Goal: Find specific page/section: Find specific page/section

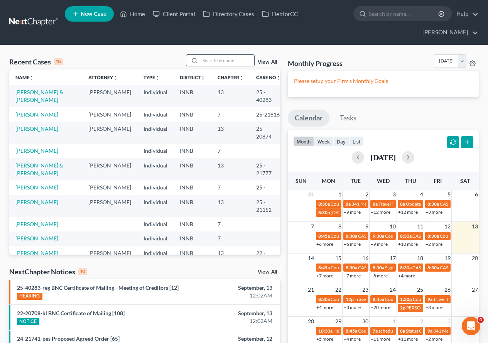
click at [212, 58] on input "search" at bounding box center [227, 60] width 54 height 11
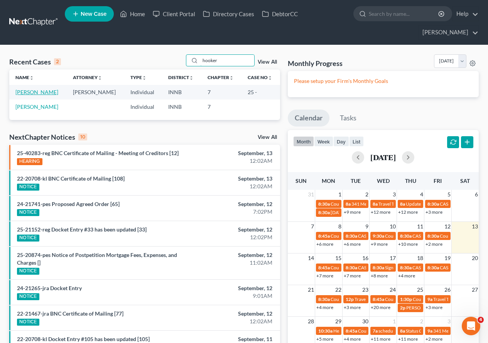
type input "hooker"
click at [35, 94] on link "[PERSON_NAME]" at bounding box center [36, 92] width 43 height 7
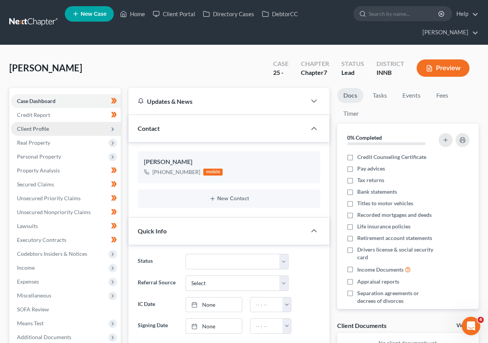
click at [112, 130] on icon at bounding box center [113, 129] width 6 height 6
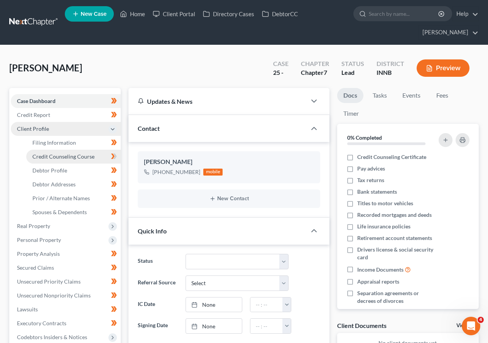
click at [76, 156] on span "Credit Counseling Course" at bounding box center [63, 156] width 62 height 7
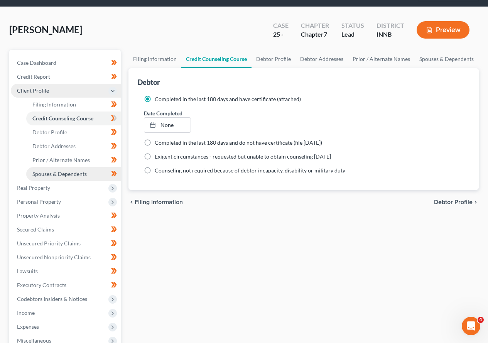
scroll to position [39, 0]
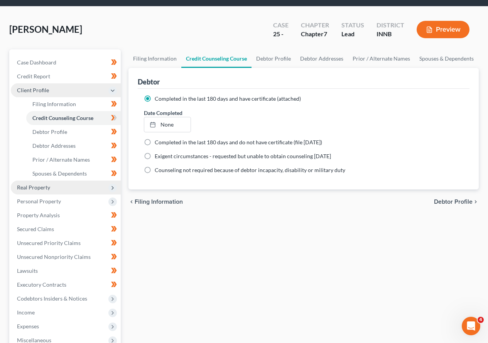
click at [113, 186] on icon at bounding box center [113, 188] width 6 height 6
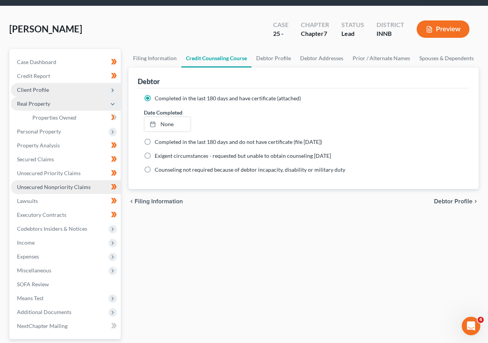
scroll to position [77, 0]
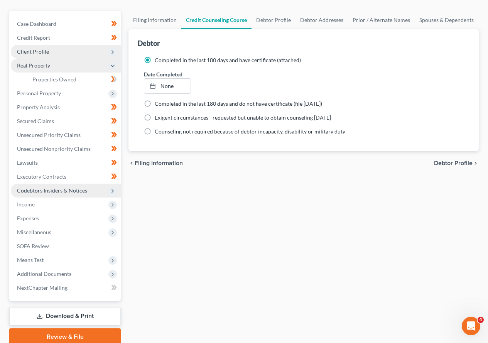
click at [110, 191] on icon at bounding box center [113, 191] width 6 height 6
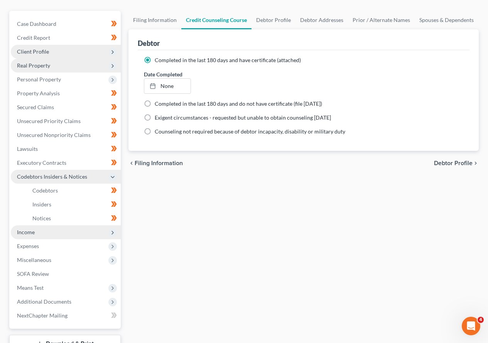
click at [113, 230] on icon at bounding box center [113, 232] width 6 height 6
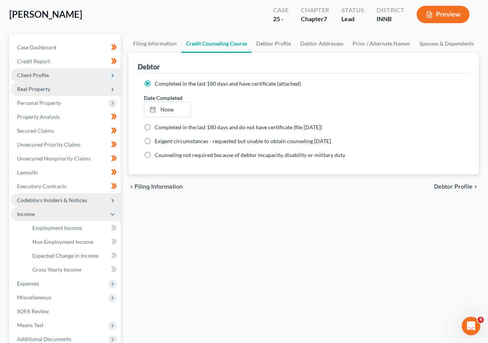
scroll to position [35, 0]
